Goal: Transaction & Acquisition: Obtain resource

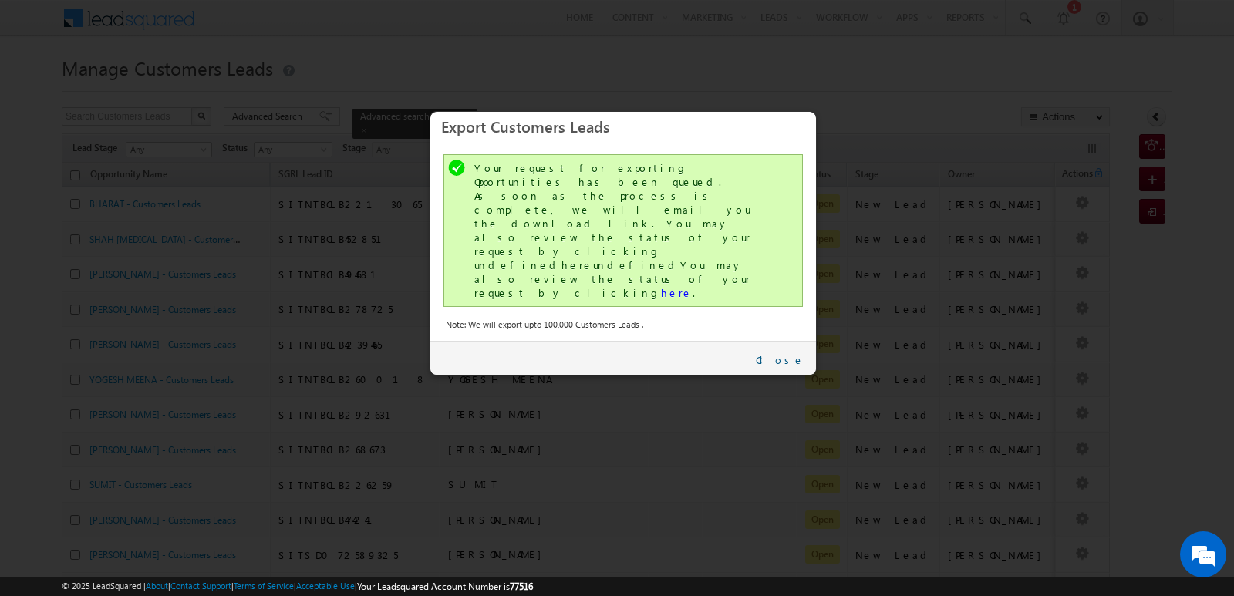
click at [793, 353] on link "Close" at bounding box center [780, 360] width 49 height 14
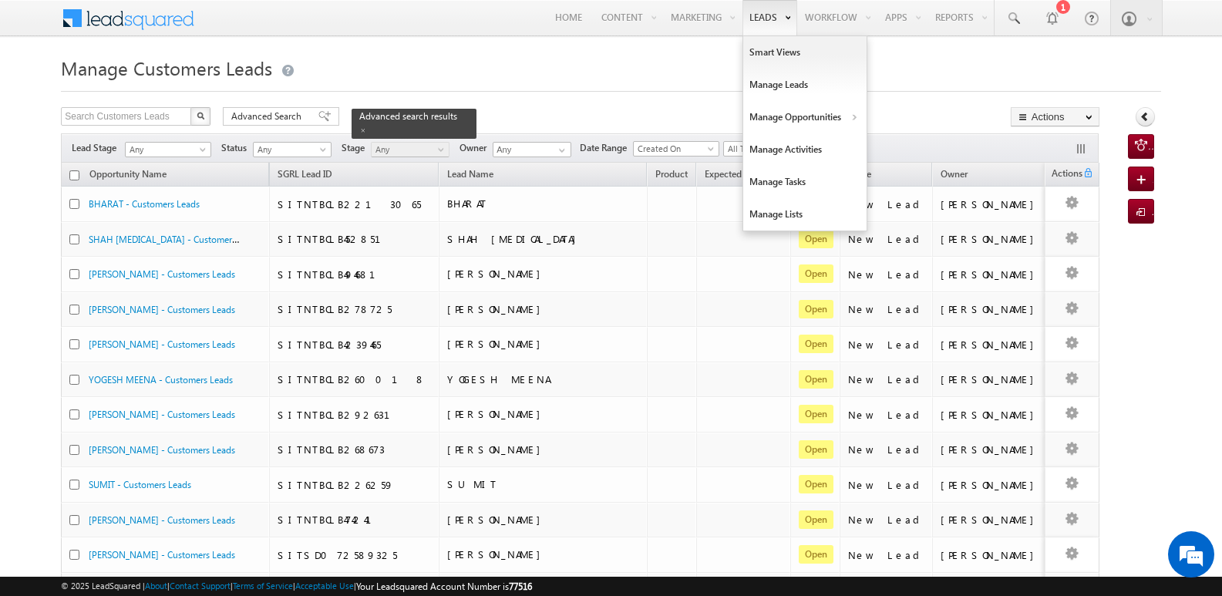
click at [763, 14] on link "Leads" at bounding box center [769, 17] width 55 height 35
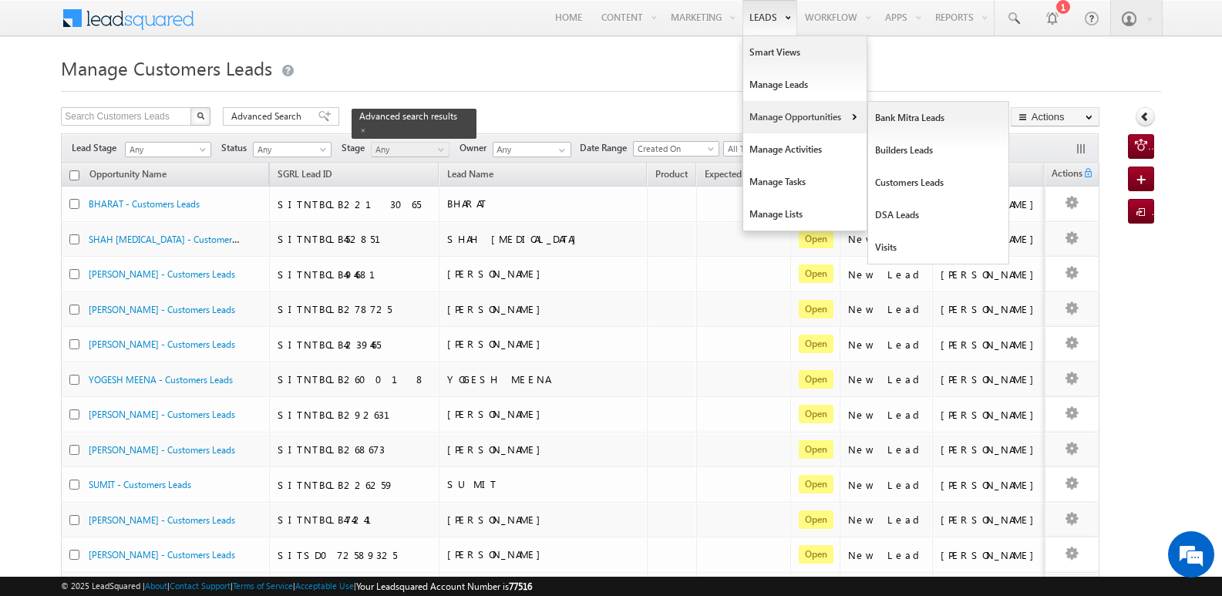
click at [777, 115] on link "Manage Opportunities" at bounding box center [804, 117] width 123 height 32
click at [901, 184] on link "Customers Leads" at bounding box center [938, 183] width 141 height 32
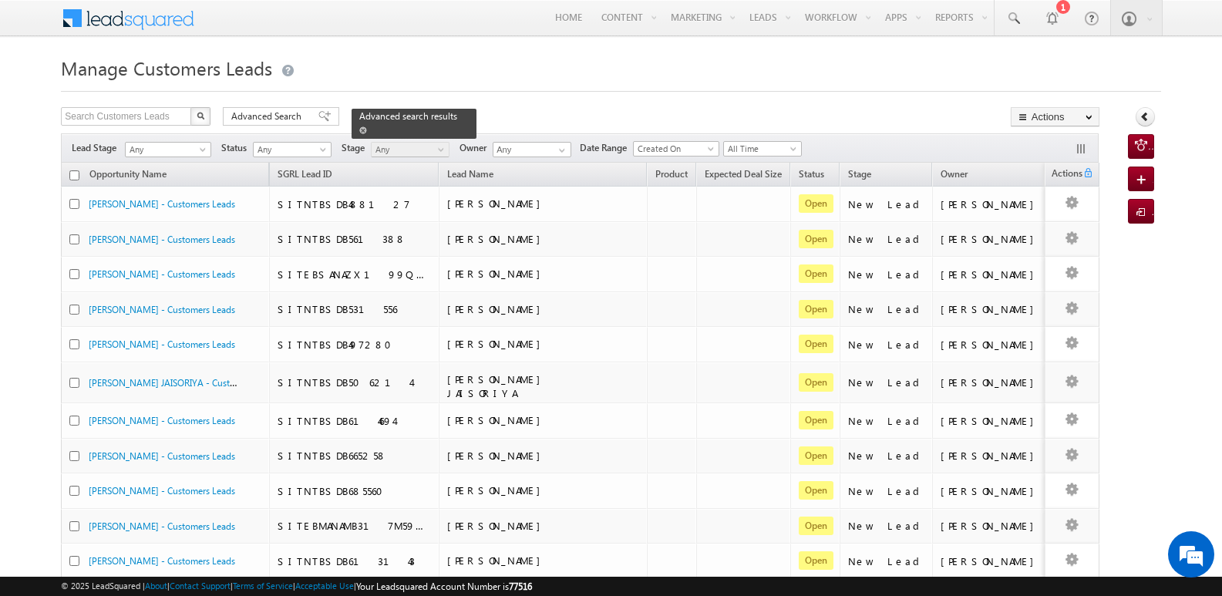
click at [367, 126] on span at bounding box center [363, 130] width 8 height 8
click at [318, 117] on span at bounding box center [324, 116] width 12 height 11
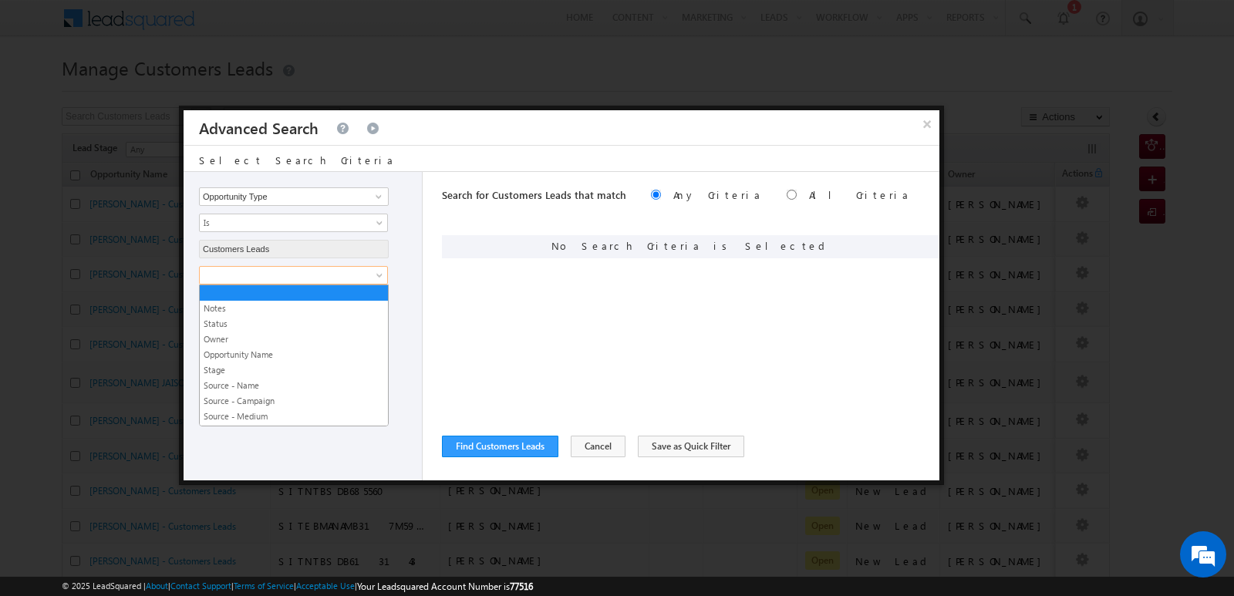
click at [330, 274] on span at bounding box center [283, 275] width 167 height 14
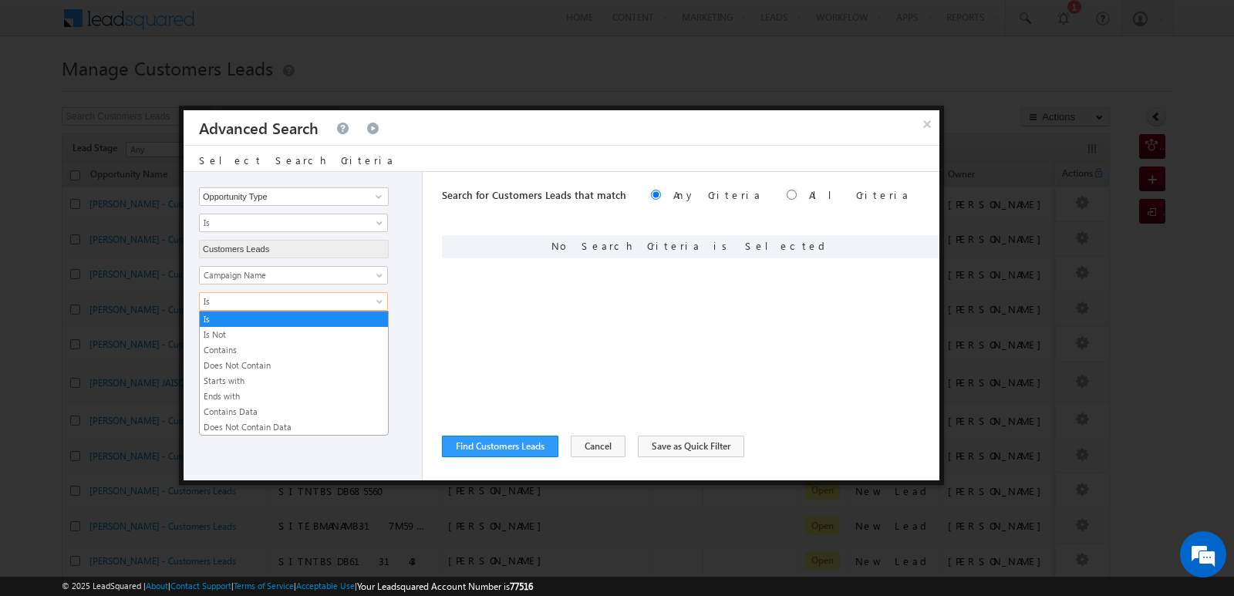
click at [335, 300] on span "Is" at bounding box center [283, 302] width 167 height 14
click at [225, 352] on link "Contains" at bounding box center [294, 350] width 188 height 14
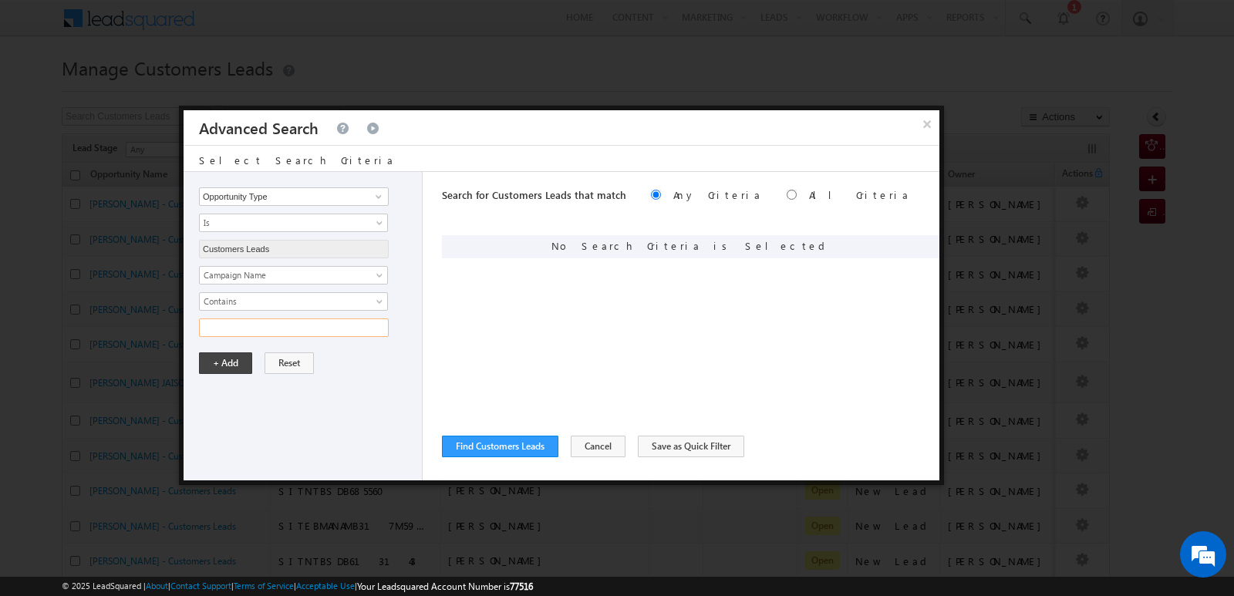
click at [251, 327] on input "text" at bounding box center [294, 327] width 190 height 19
type input "[DATE]"
click at [271, 321] on input "[DATE]" at bounding box center [294, 327] width 190 height 19
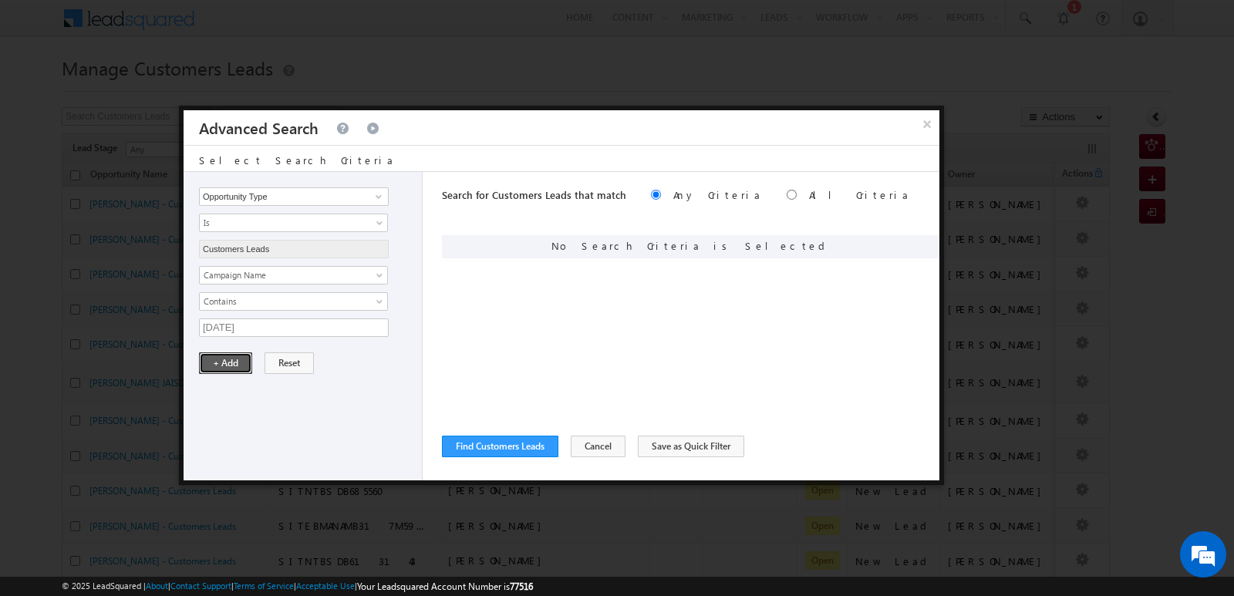
click at [222, 358] on button "+ Add" at bounding box center [225, 363] width 53 height 22
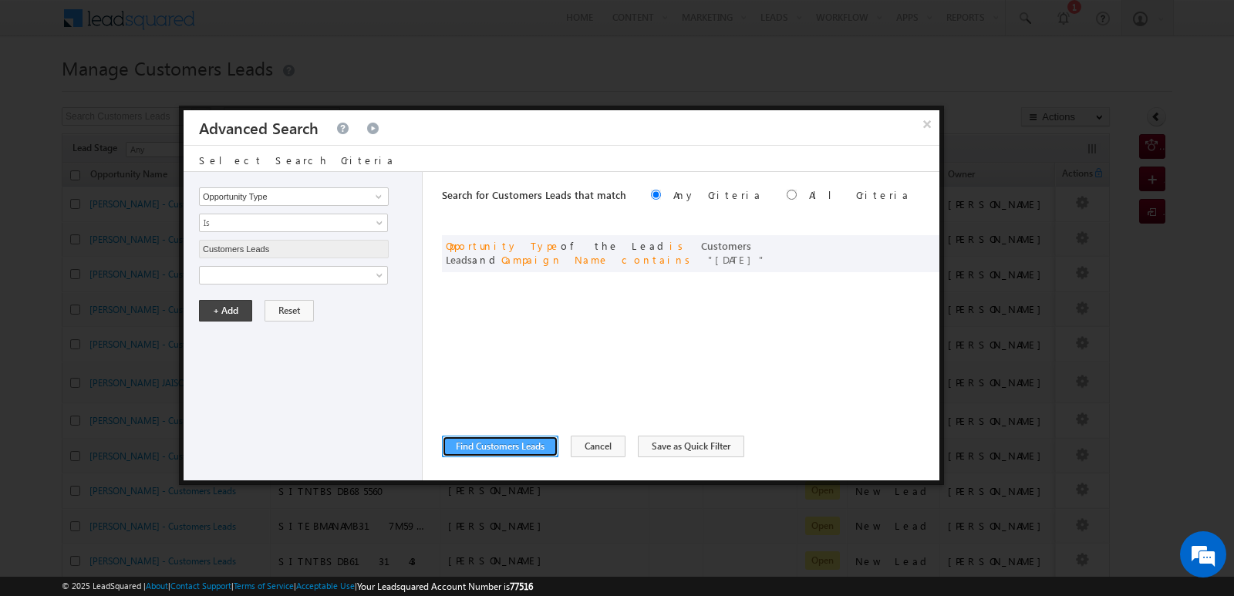
click at [497, 443] on button "Find Customers Leads" at bounding box center [500, 447] width 116 height 22
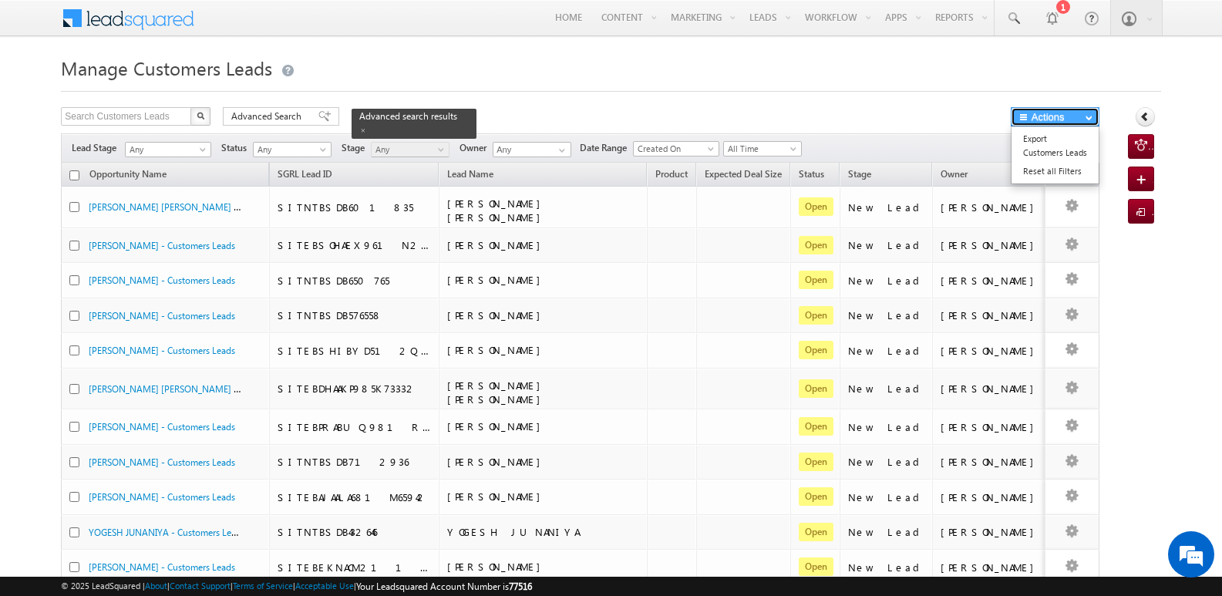
click at [1070, 120] on button "Actions" at bounding box center [1055, 116] width 89 height 19
click at [1043, 150] on link "Export Customers Leads" at bounding box center [1055, 146] width 87 height 32
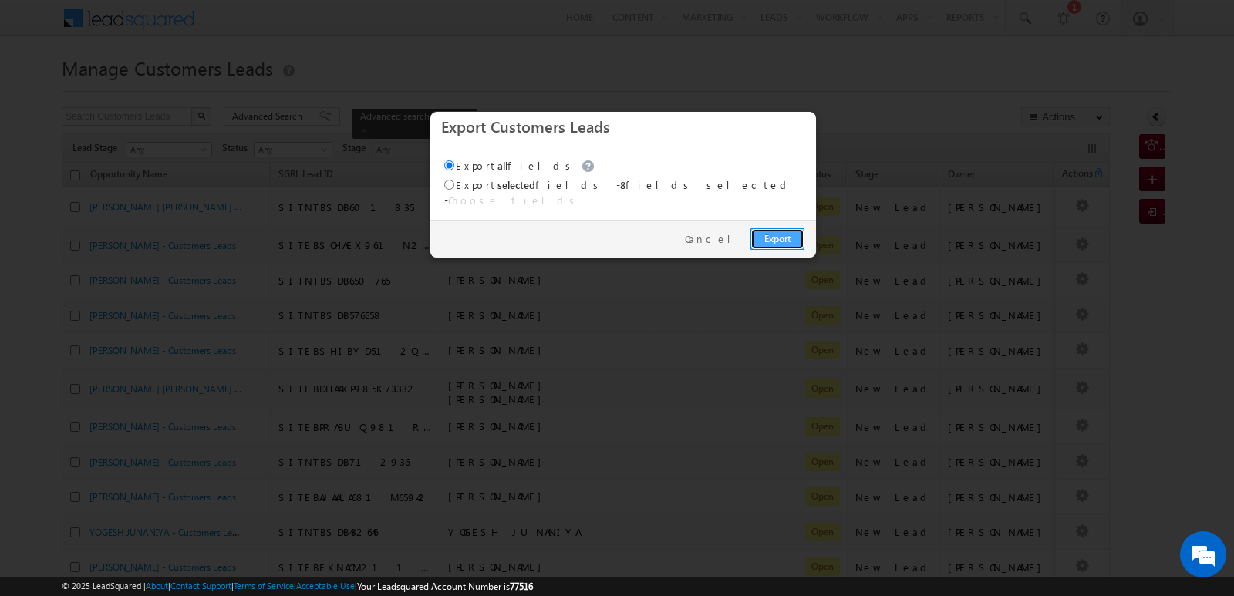
click at [760, 228] on link "Export" at bounding box center [777, 239] width 54 height 22
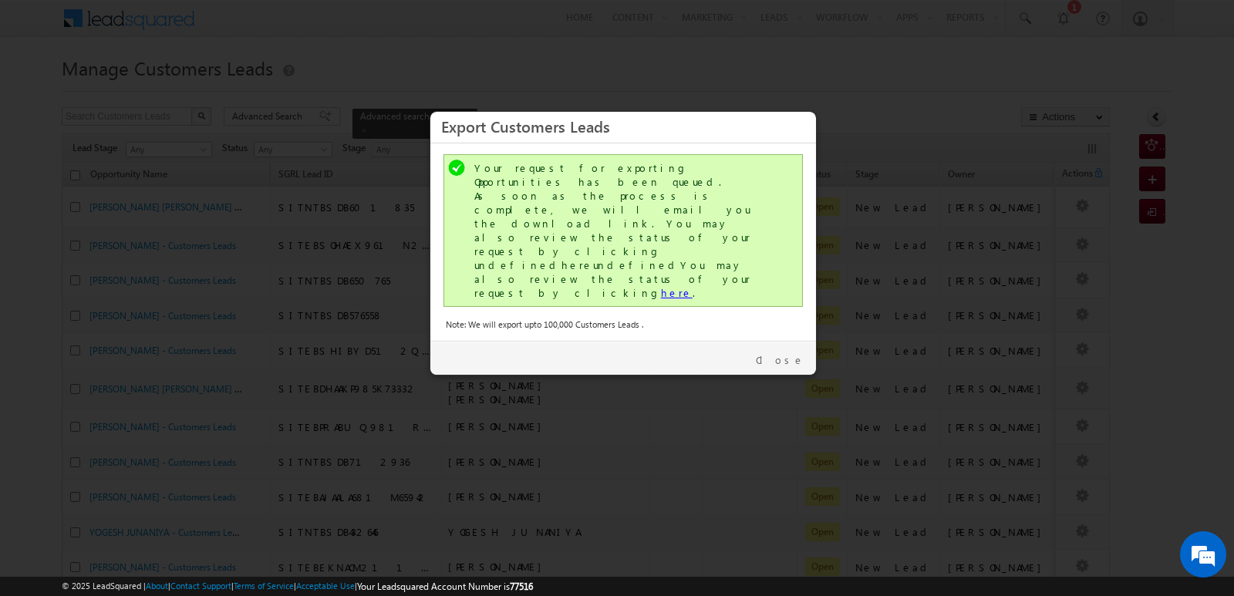
click at [661, 286] on link "here" at bounding box center [677, 292] width 32 height 13
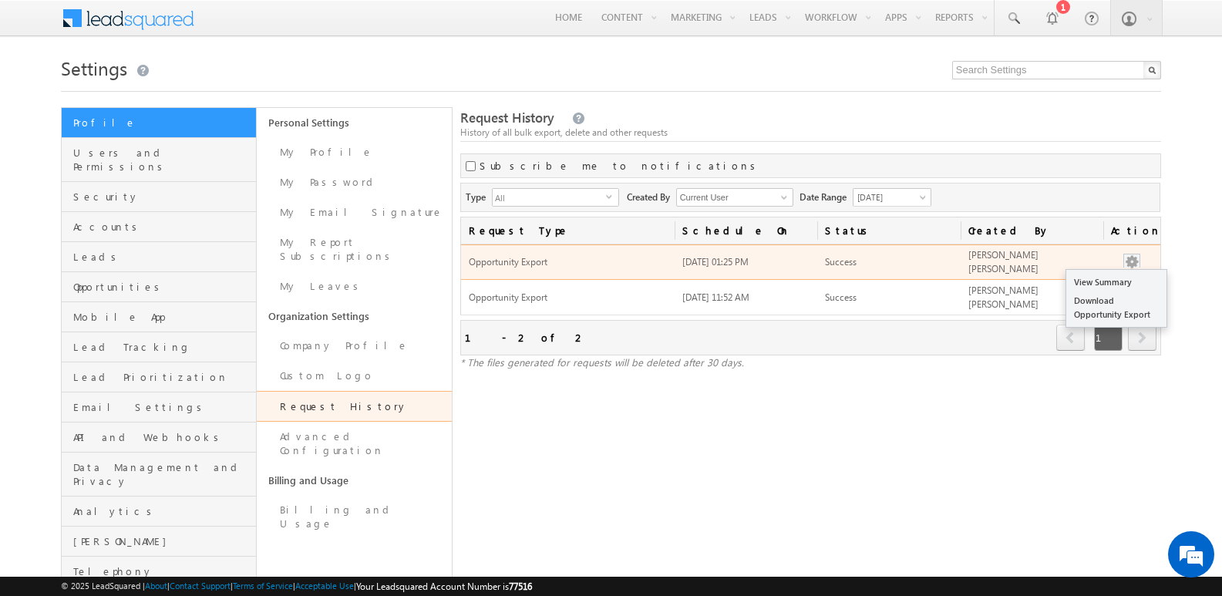
click at [1127, 264] on button "button" at bounding box center [1131, 261] width 15 height 15
click at [1094, 310] on link "Download Opportunity Export" at bounding box center [1116, 307] width 100 height 32
